Goal: Task Accomplishment & Management: Use online tool/utility

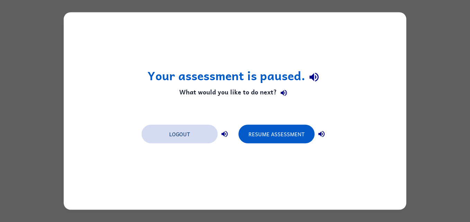
click at [193, 134] on button "Logout" at bounding box center [180, 134] width 76 height 19
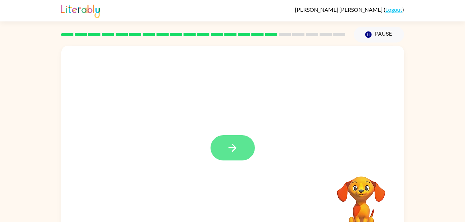
click at [231, 152] on icon "button" at bounding box center [232, 148] width 12 height 12
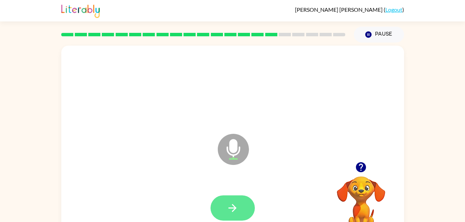
click at [227, 210] on icon "button" at bounding box center [232, 208] width 12 height 12
click at [228, 209] on icon "button" at bounding box center [232, 208] width 12 height 12
click at [238, 150] on icon at bounding box center [233, 149] width 31 height 31
click at [236, 205] on icon "button" at bounding box center [232, 208] width 12 height 12
click at [242, 203] on button "button" at bounding box center [233, 208] width 44 height 25
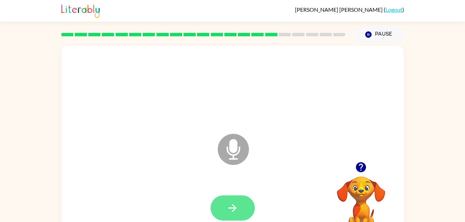
click at [244, 212] on button "button" at bounding box center [233, 208] width 44 height 25
click at [239, 207] on button "button" at bounding box center [233, 208] width 44 height 25
click at [244, 207] on button "button" at bounding box center [233, 208] width 44 height 25
click at [227, 212] on icon "button" at bounding box center [232, 208] width 12 height 12
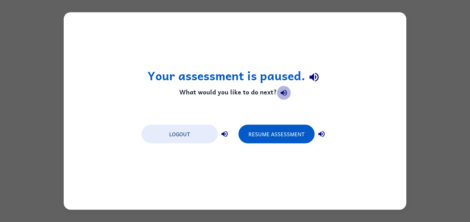
click at [282, 88] on button "button" at bounding box center [284, 93] width 14 height 14
click at [315, 81] on icon "button" at bounding box center [314, 77] width 9 height 9
click at [226, 135] on icon "button" at bounding box center [225, 134] width 6 height 6
click at [327, 136] on button "button" at bounding box center [322, 134] width 14 height 14
click at [445, 64] on div "Your assessment is paused. What would you like to do next? Logout Resume Assess…" at bounding box center [235, 111] width 470 height 222
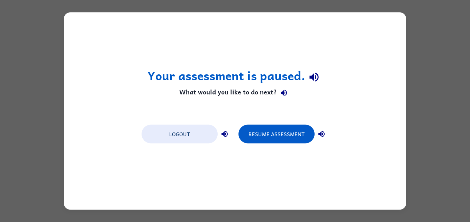
click at [299, 75] on h1 "Your assessment is paused." at bounding box center [236, 77] width 176 height 18
click at [283, 92] on icon "button" at bounding box center [284, 93] width 6 height 6
click at [313, 77] on icon "button" at bounding box center [314, 77] width 9 height 9
click at [282, 98] on button "button" at bounding box center [284, 93] width 14 height 14
click at [286, 94] on icon "button" at bounding box center [284, 93] width 6 height 6
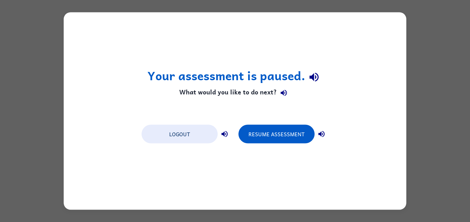
click at [319, 77] on icon "button" at bounding box center [314, 77] width 12 height 12
click at [314, 78] on icon "button" at bounding box center [314, 77] width 9 height 9
click at [280, 97] on icon "button" at bounding box center [284, 93] width 8 height 8
click at [320, 134] on icon "button" at bounding box center [322, 134] width 6 height 6
click at [304, 134] on button "Resume Assessment" at bounding box center [277, 134] width 76 height 19
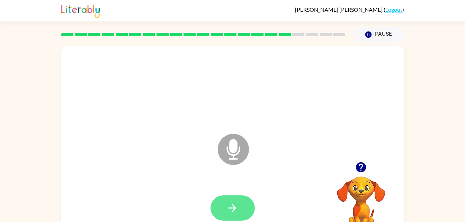
click at [232, 204] on icon "button" at bounding box center [232, 208] width 12 height 12
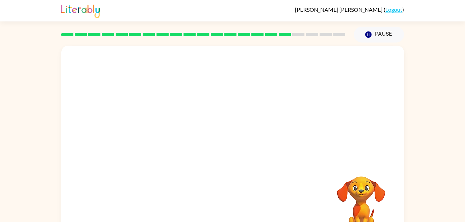
click at [362, 204] on video "Your browser must support playing .mp4 files to use Literably. Please try using…" at bounding box center [361, 200] width 69 height 69
click at [363, 194] on video "Your browser must support playing .mp4 files to use Literably. Please try using…" at bounding box center [361, 200] width 69 height 69
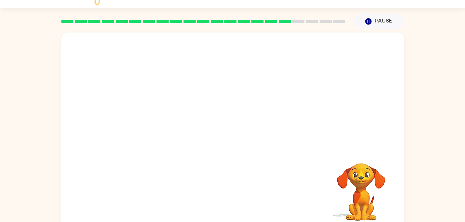
scroll to position [14, 0]
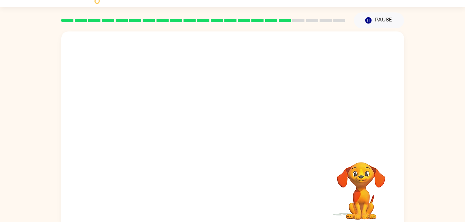
click at [342, 196] on video "Your browser must support playing .mp4 files to use Literably. Please try using…" at bounding box center [361, 186] width 69 height 69
click at [382, 172] on video "Your browser must support playing .mp4 files to use Literably. Please try using…" at bounding box center [361, 186] width 69 height 69
click at [330, 192] on video "Your browser must support playing .mp4 files to use Literably. Please try using…" at bounding box center [361, 186] width 69 height 69
click at [377, 21] on button "Pause Pause" at bounding box center [379, 20] width 50 height 16
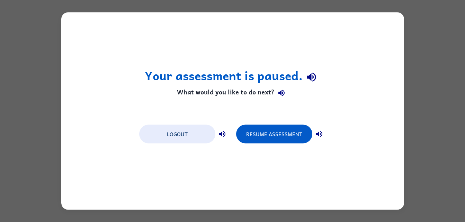
scroll to position [0, 0]
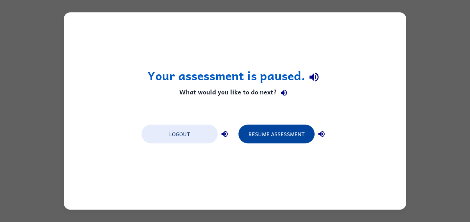
click at [292, 136] on button "Resume Assessment" at bounding box center [277, 134] width 76 height 19
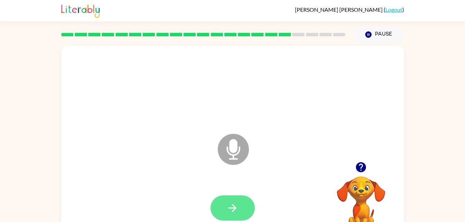
click at [228, 211] on icon "button" at bounding box center [232, 208] width 12 height 12
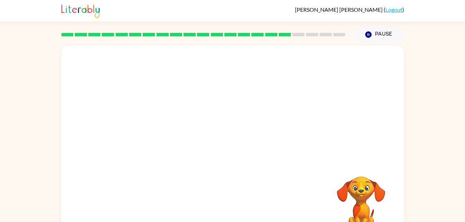
click at [360, 188] on video "Your browser must support playing .mp4 files to use Literably. Please try using…" at bounding box center [361, 200] width 69 height 69
click at [362, 200] on video "Your browser must support playing .mp4 files to use Literably. Please try using…" at bounding box center [361, 200] width 69 height 69
click at [270, 137] on div at bounding box center [216, 132] width 296 height 25
click at [276, 136] on div at bounding box center [216, 132] width 296 height 25
click at [285, 144] on div at bounding box center [216, 132] width 296 height 25
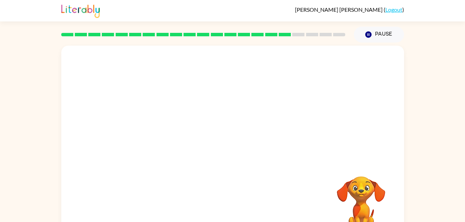
click at [303, 124] on div at bounding box center [216, 132] width 296 height 25
click at [310, 121] on div at bounding box center [216, 132] width 296 height 25
click at [222, 154] on div at bounding box center [232, 145] width 343 height 198
click at [384, 214] on video "Your browser must support playing .mp4 files to use Literably. Please try using…" at bounding box center [361, 200] width 69 height 69
click at [389, 30] on button "Pause Pause" at bounding box center [379, 35] width 50 height 16
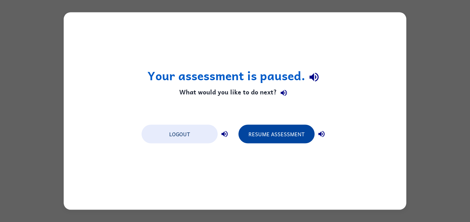
click at [300, 131] on button "Resume Assessment" at bounding box center [277, 134] width 76 height 19
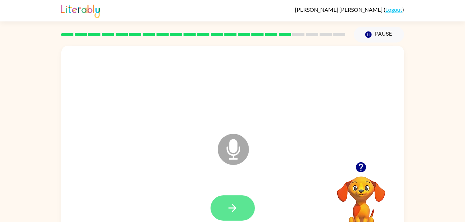
click at [226, 211] on button "button" at bounding box center [233, 208] width 44 height 25
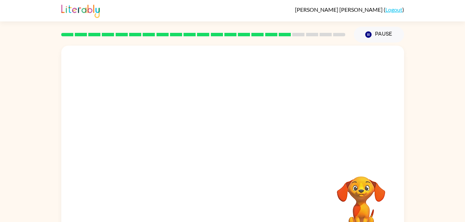
click at [404, 198] on div at bounding box center [232, 145] width 343 height 198
click at [378, 177] on video "Your browser must support playing .mp4 files to use Literably. Please try using…" at bounding box center [361, 200] width 69 height 69
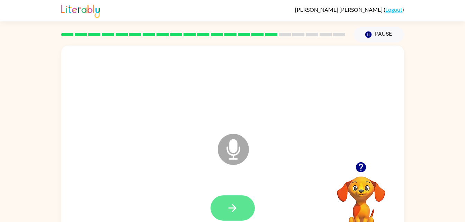
click at [235, 202] on icon "button" at bounding box center [232, 208] width 12 height 12
click at [235, 206] on icon "button" at bounding box center [232, 208] width 12 height 12
click at [233, 205] on icon "button" at bounding box center [233, 208] width 8 height 8
click at [231, 212] on icon "button" at bounding box center [232, 208] width 12 height 12
click at [224, 203] on button "button" at bounding box center [233, 208] width 44 height 25
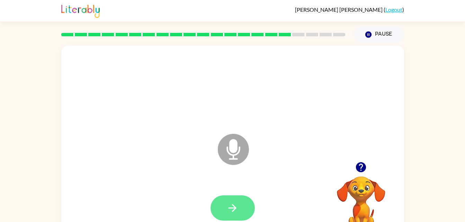
click at [231, 206] on icon "button" at bounding box center [232, 208] width 12 height 12
click at [238, 219] on button "button" at bounding box center [233, 208] width 44 height 25
click at [243, 207] on button "button" at bounding box center [233, 208] width 44 height 25
click at [242, 205] on button "button" at bounding box center [233, 208] width 44 height 25
click at [233, 209] on icon "button" at bounding box center [232, 208] width 12 height 12
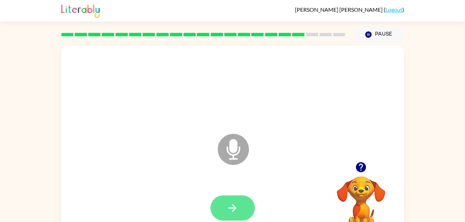
click at [234, 206] on icon "button" at bounding box center [233, 208] width 8 height 8
click at [235, 208] on icon "button" at bounding box center [233, 208] width 8 height 8
click at [219, 207] on button "button" at bounding box center [233, 208] width 44 height 25
click at [233, 206] on icon "button" at bounding box center [233, 208] width 8 height 8
click at [234, 204] on icon "button" at bounding box center [232, 208] width 12 height 12
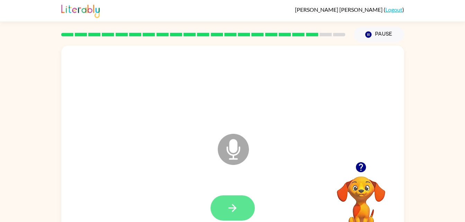
click at [236, 202] on button "button" at bounding box center [233, 208] width 44 height 25
click at [232, 204] on icon "button" at bounding box center [232, 208] width 12 height 12
click at [226, 209] on button "button" at bounding box center [233, 208] width 44 height 25
click at [238, 215] on button "button" at bounding box center [233, 208] width 44 height 25
click at [235, 206] on icon "button" at bounding box center [232, 208] width 12 height 12
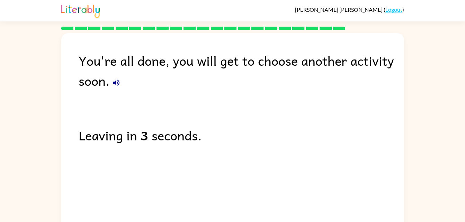
click at [123, 87] on div "You're all done, you will get to choose another activity soon." at bounding box center [241, 71] width 325 height 40
click at [117, 87] on button "button" at bounding box center [116, 83] width 14 height 14
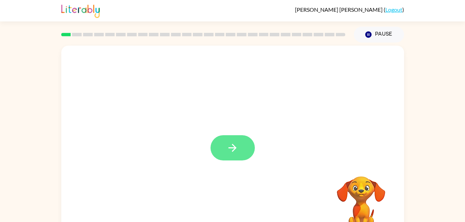
click at [244, 153] on button "button" at bounding box center [233, 147] width 44 height 25
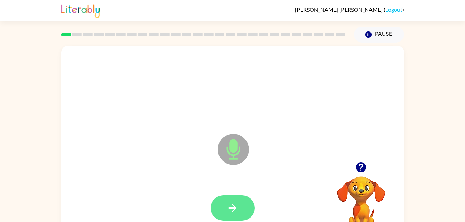
click at [229, 211] on icon "button" at bounding box center [232, 208] width 12 height 12
click at [233, 203] on icon "button" at bounding box center [232, 208] width 12 height 12
click at [229, 207] on icon "button" at bounding box center [232, 208] width 12 height 12
click at [228, 211] on icon "button" at bounding box center [232, 208] width 12 height 12
click at [225, 206] on button "button" at bounding box center [233, 208] width 44 height 25
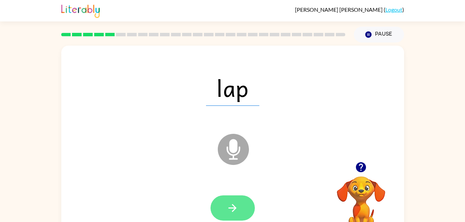
click at [246, 201] on button "button" at bounding box center [233, 208] width 44 height 25
click at [231, 206] on icon "button" at bounding box center [232, 208] width 12 height 12
click at [234, 199] on button "button" at bounding box center [233, 208] width 44 height 25
click at [239, 196] on button "button" at bounding box center [233, 208] width 44 height 25
click at [236, 204] on icon "button" at bounding box center [232, 208] width 12 height 12
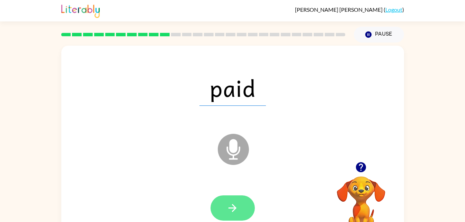
click at [230, 205] on icon "button" at bounding box center [232, 208] width 12 height 12
click at [233, 217] on button "button" at bounding box center [233, 208] width 44 height 25
click at [231, 204] on icon "button" at bounding box center [232, 208] width 12 height 12
click at [236, 202] on button "button" at bounding box center [233, 208] width 44 height 25
click at [235, 198] on button "button" at bounding box center [233, 208] width 44 height 25
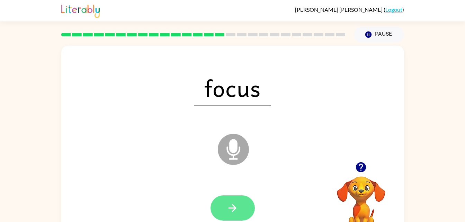
click at [239, 207] on button "button" at bounding box center [233, 208] width 44 height 25
click at [235, 215] on button "button" at bounding box center [233, 208] width 44 height 25
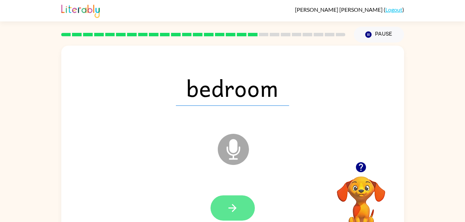
click at [233, 207] on icon "button" at bounding box center [232, 208] width 12 height 12
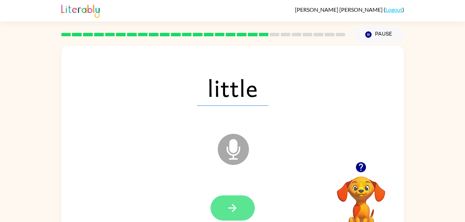
click at [229, 208] on icon "button" at bounding box center [233, 208] width 8 height 8
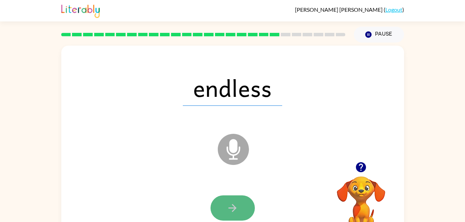
click at [239, 210] on button "button" at bounding box center [233, 208] width 44 height 25
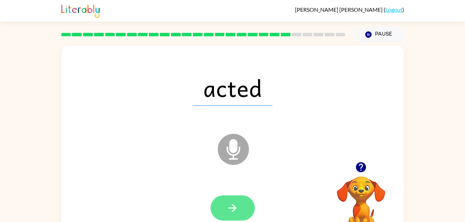
click at [230, 216] on button "button" at bounding box center [233, 208] width 44 height 25
click at [233, 205] on icon "button" at bounding box center [232, 208] width 12 height 12
click at [229, 213] on icon "button" at bounding box center [232, 208] width 12 height 12
click at [236, 211] on icon "button" at bounding box center [232, 208] width 12 height 12
click at [226, 208] on icon "button" at bounding box center [232, 208] width 12 height 12
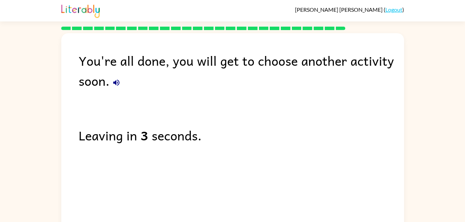
click at [122, 88] on div "You're all done, you will get to choose another activity soon." at bounding box center [241, 71] width 325 height 40
click at [116, 88] on button "button" at bounding box center [116, 83] width 14 height 14
click at [117, 82] on icon "button" at bounding box center [116, 83] width 8 height 8
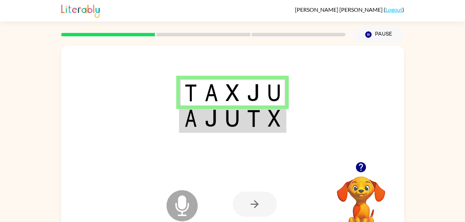
click at [255, 204] on div at bounding box center [255, 204] width 44 height 25
click at [262, 201] on div at bounding box center [255, 204] width 44 height 25
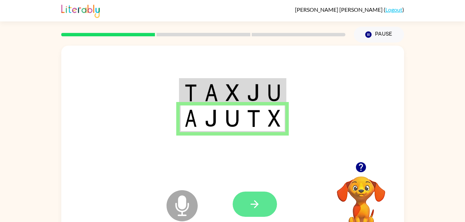
click at [243, 211] on button "button" at bounding box center [255, 204] width 44 height 25
click at [256, 199] on icon "button" at bounding box center [255, 204] width 12 height 12
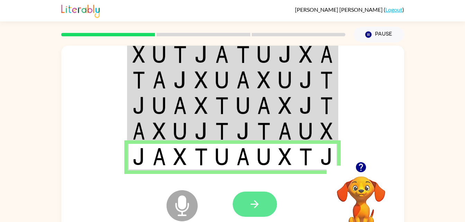
click at [255, 210] on icon "button" at bounding box center [255, 204] width 12 height 12
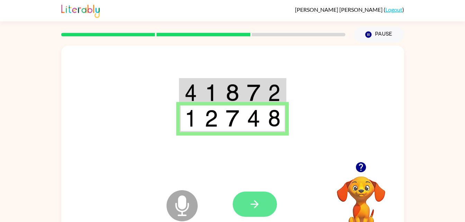
click at [247, 206] on button "button" at bounding box center [255, 204] width 44 height 25
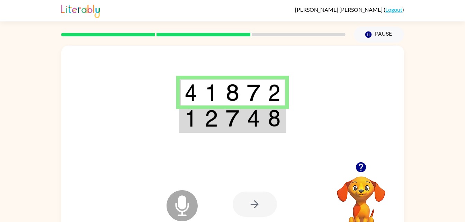
click at [235, 120] on img at bounding box center [232, 118] width 13 height 17
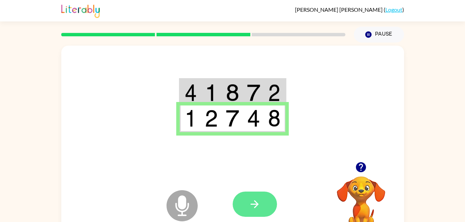
click at [265, 200] on button "button" at bounding box center [255, 204] width 44 height 25
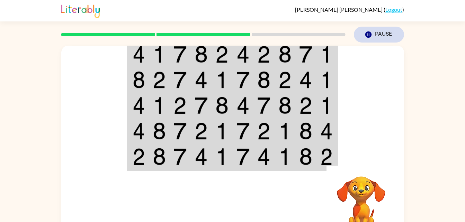
click at [377, 34] on button "Pause Pause" at bounding box center [379, 35] width 50 height 16
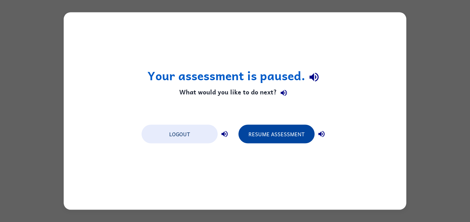
click at [289, 133] on button "Resume Assessment" at bounding box center [277, 134] width 76 height 19
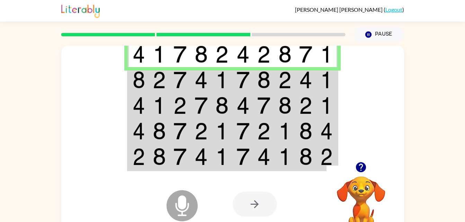
click at [177, 76] on img at bounding box center [179, 79] width 13 height 17
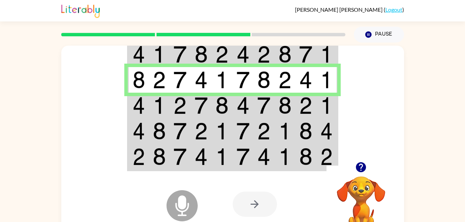
click at [213, 101] on td at bounding box center [222, 106] width 21 height 26
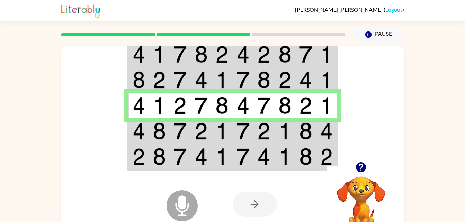
click at [174, 129] on img at bounding box center [179, 131] width 13 height 17
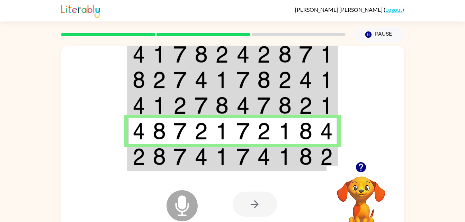
click at [228, 161] on img at bounding box center [221, 156] width 13 height 17
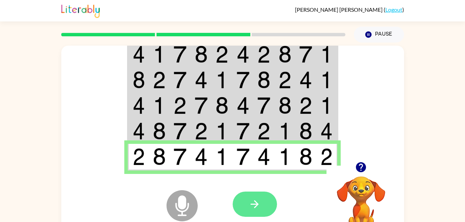
click at [256, 205] on icon "button" at bounding box center [255, 204] width 12 height 12
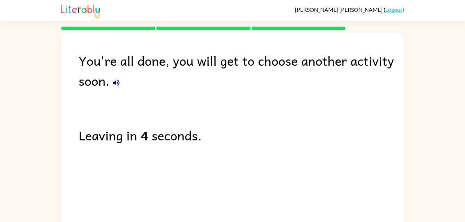
click at [116, 83] on icon "button" at bounding box center [116, 83] width 8 height 8
